Goal: Task Accomplishment & Management: Manage account settings

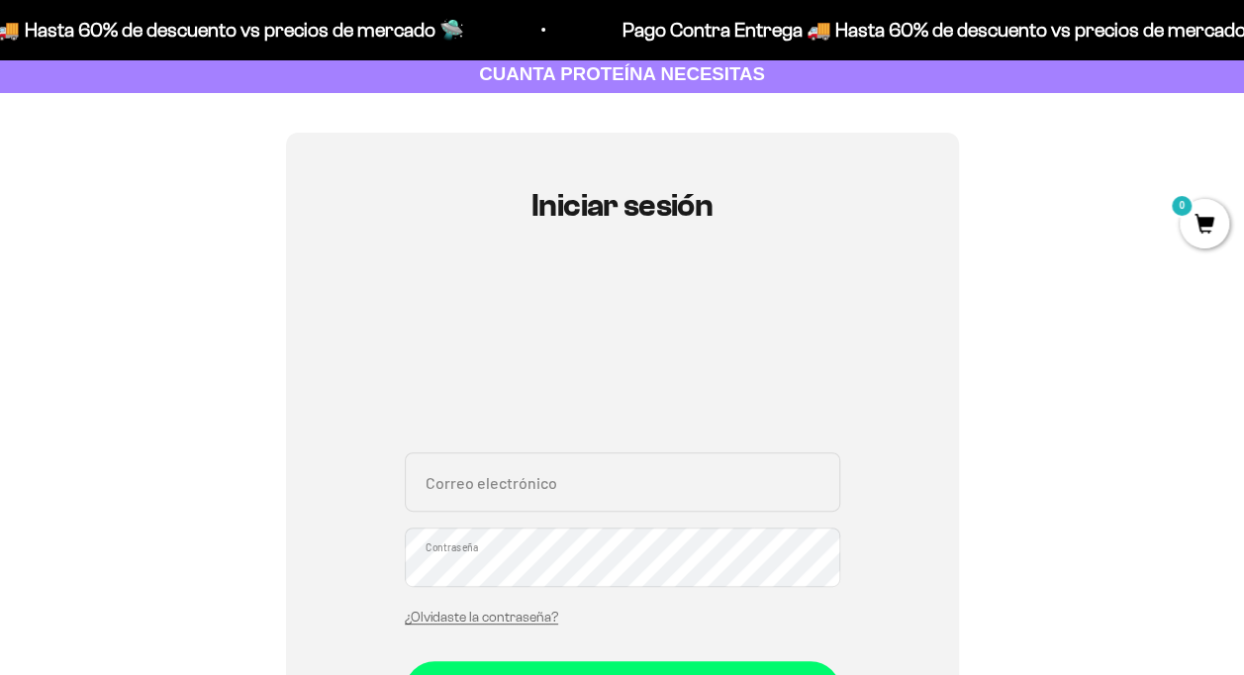
scroll to position [198, 0]
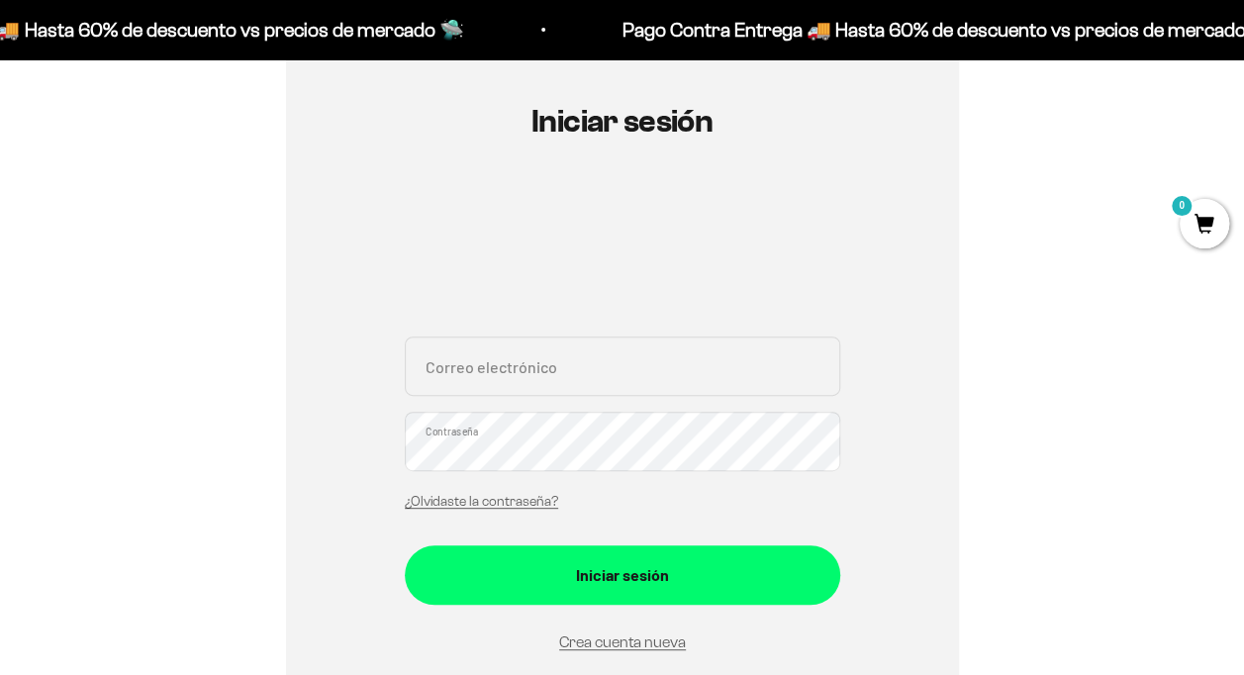
click at [576, 368] on input "Correo electrónico" at bounding box center [622, 365] width 435 height 59
type input "melissa0625@gmail.com"
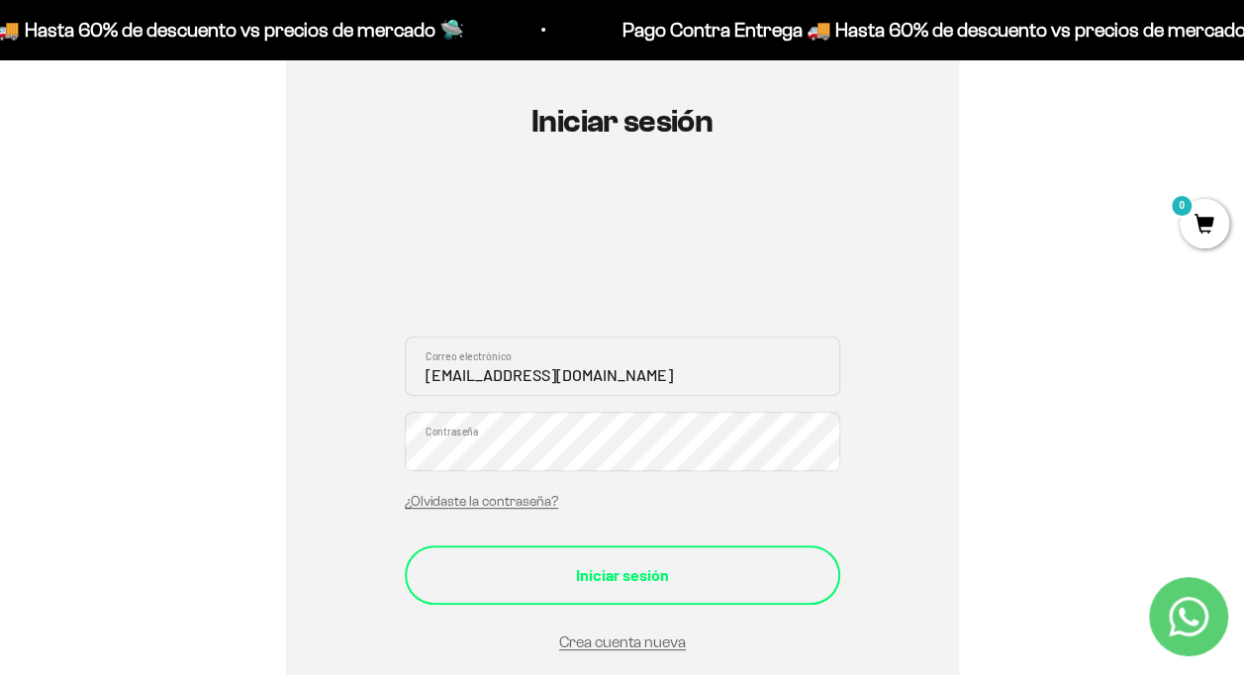
click at [663, 578] on div "Iniciar sesión" at bounding box center [622, 575] width 356 height 26
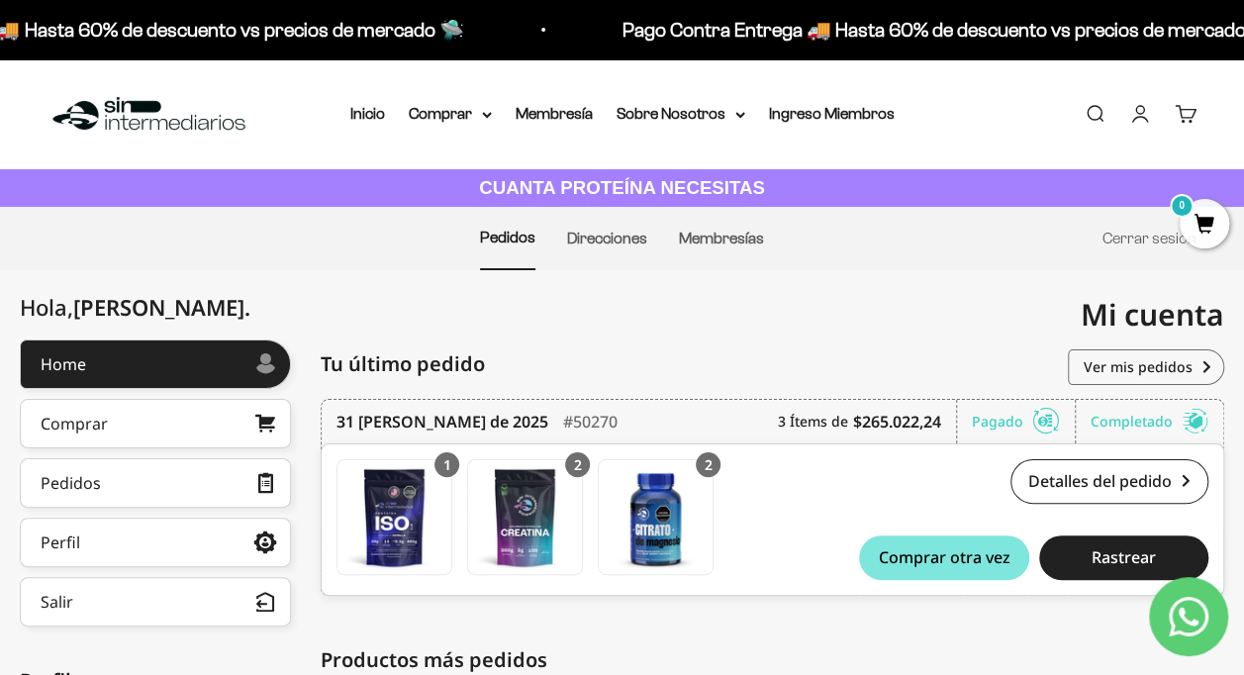
click at [1138, 114] on link "Cuenta" at bounding box center [1140, 114] width 22 height 22
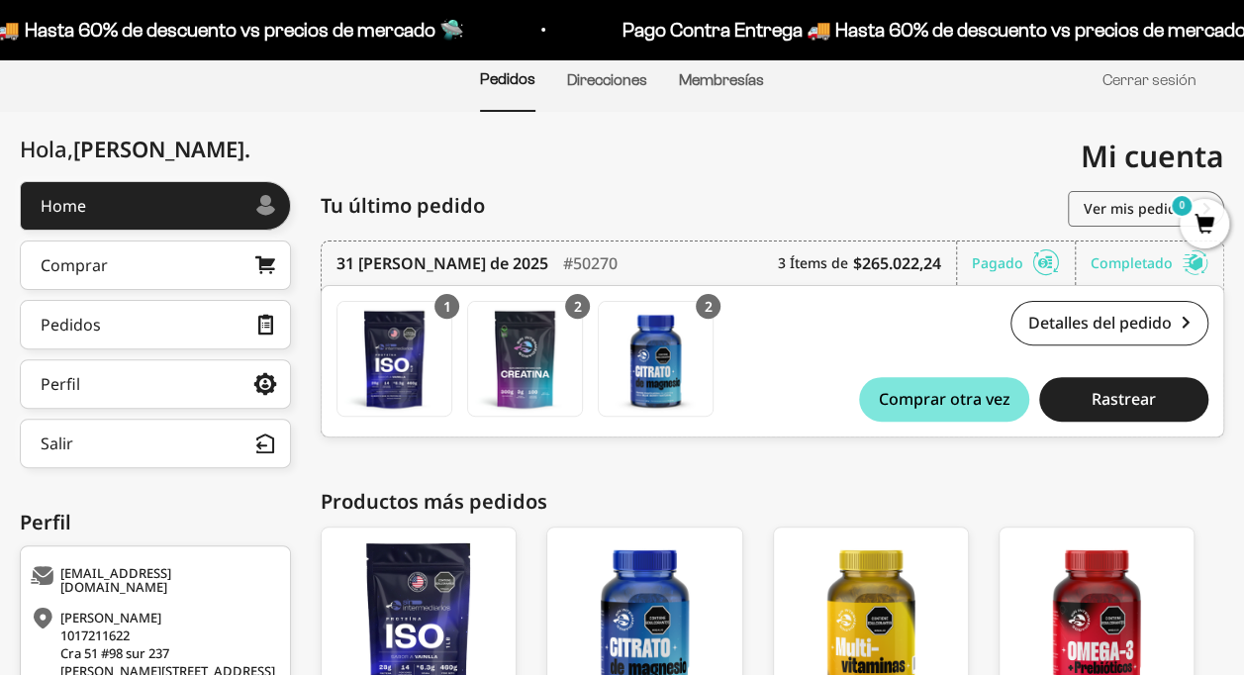
scroll to position [198, 0]
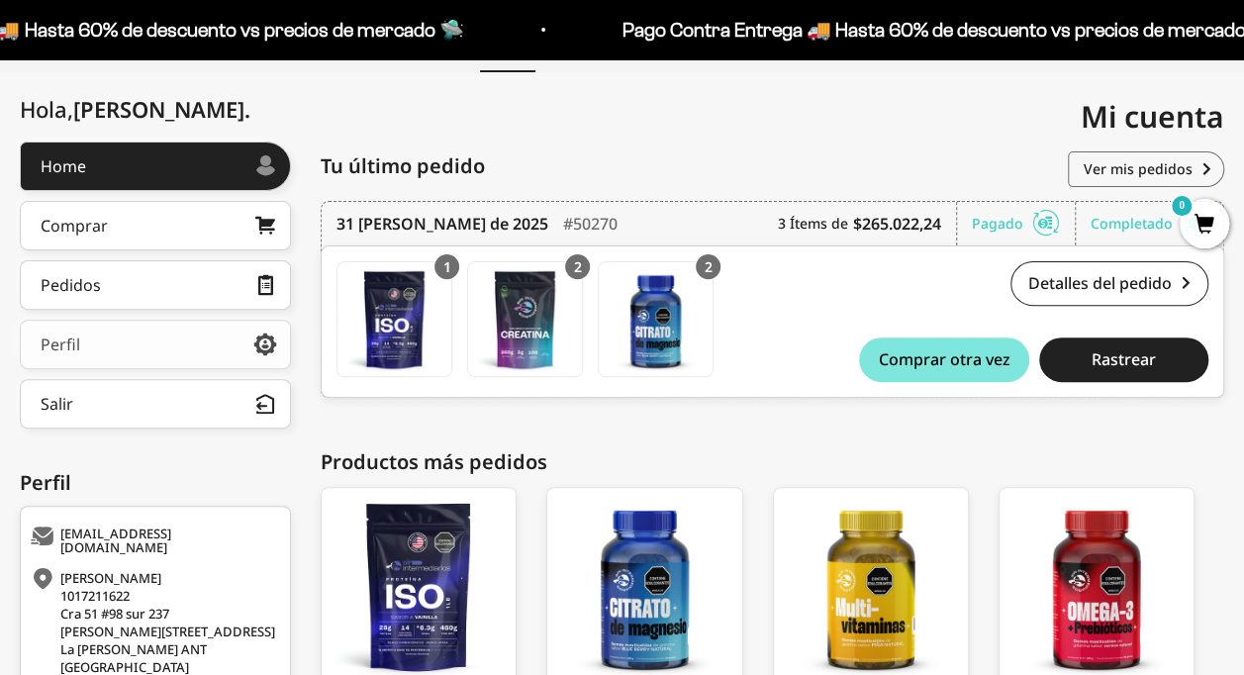
click at [235, 347] on link "Perfil" at bounding box center [155, 344] width 271 height 49
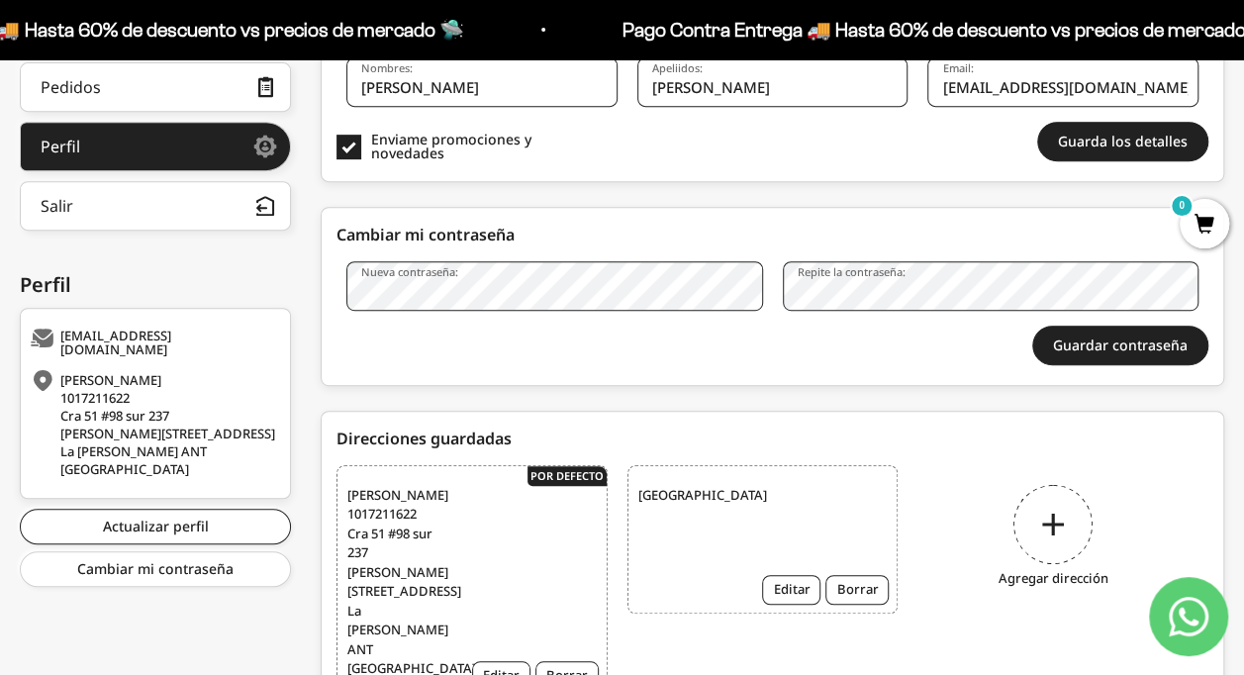
scroll to position [488, 0]
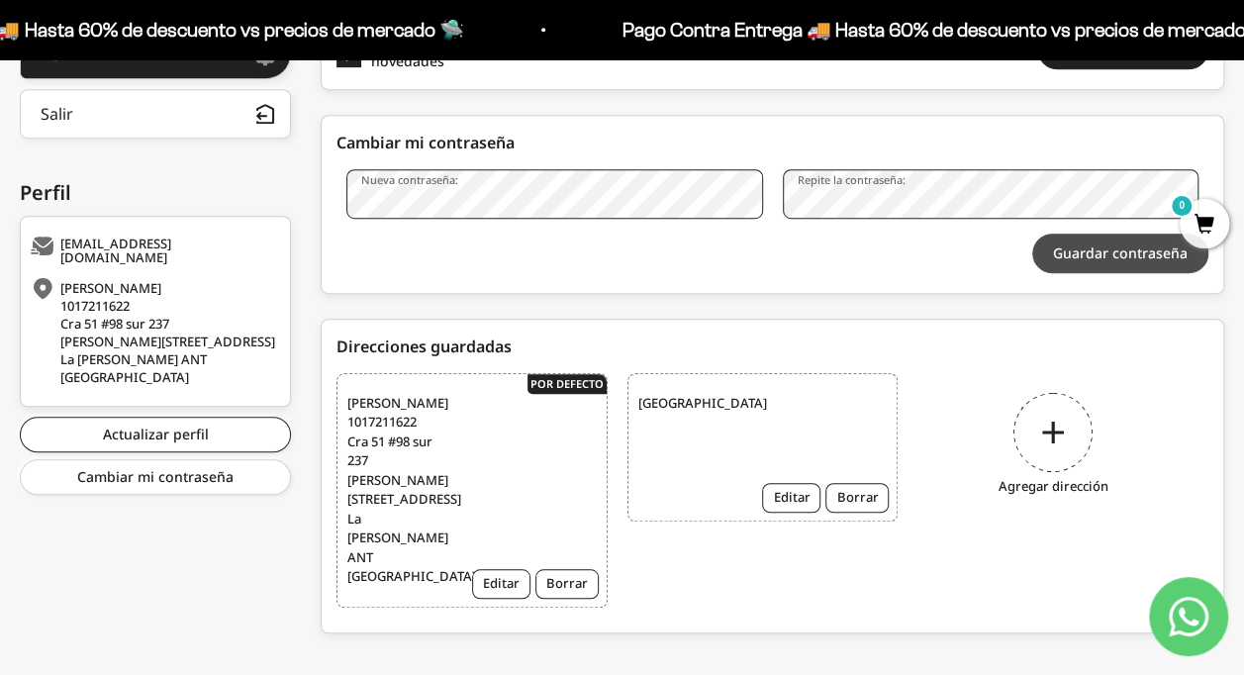
click at [1102, 253] on button "Guardar contraseña" at bounding box center [1120, 254] width 176 height 40
